Goal: Navigation & Orientation: Find specific page/section

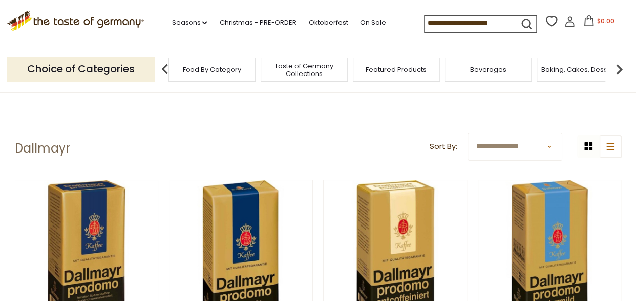
click at [195, 68] on span "Food By Category" at bounding box center [212, 70] width 59 height 8
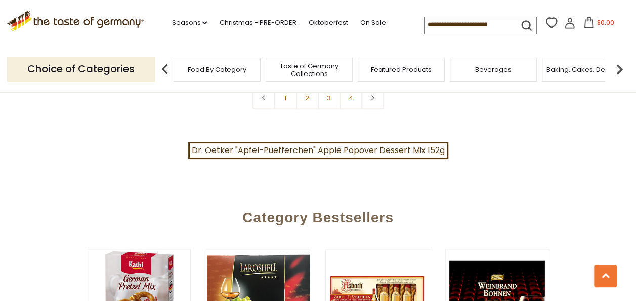
scroll to position [2327, 0]
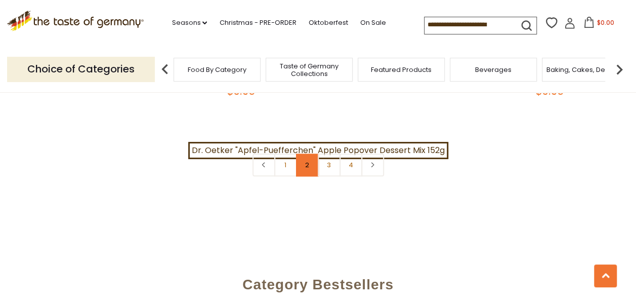
click at [308, 156] on link "2" at bounding box center [307, 164] width 23 height 23
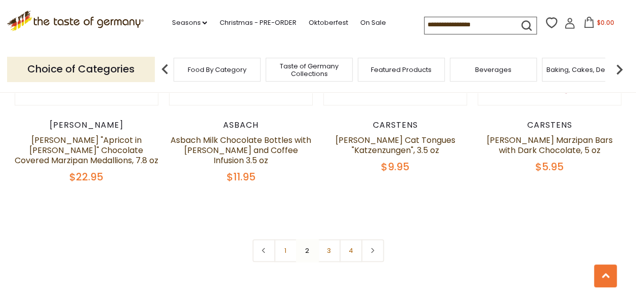
scroll to position [2333, 0]
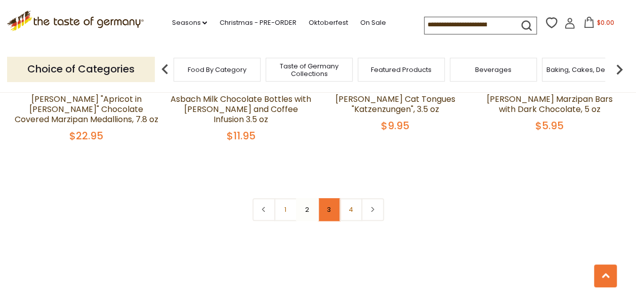
click at [330, 198] on link "3" at bounding box center [329, 209] width 23 height 23
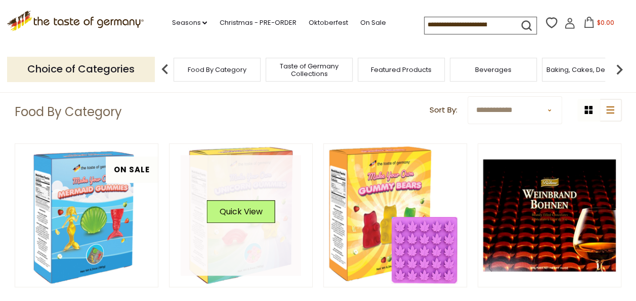
scroll to position [0, 0]
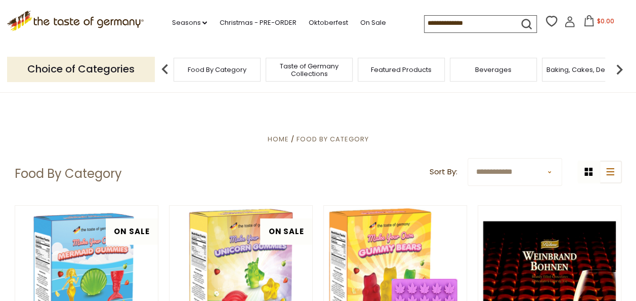
click at [500, 71] on span "Beverages" at bounding box center [493, 70] width 36 height 8
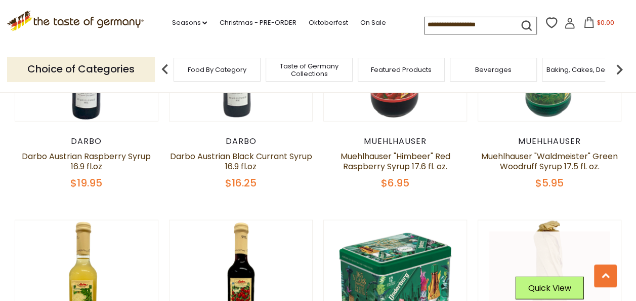
scroll to position [1315, 0]
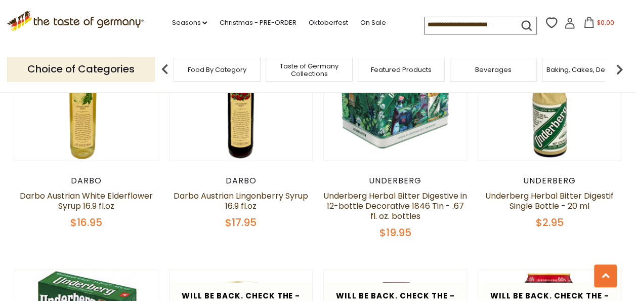
click at [221, 72] on span "Food By Category" at bounding box center [217, 70] width 59 height 8
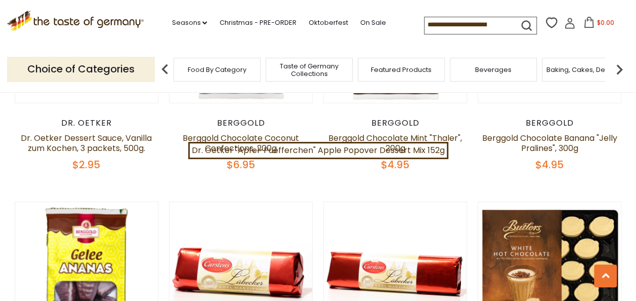
scroll to position [1417, 0]
